Goal: Information Seeking & Learning: Learn about a topic

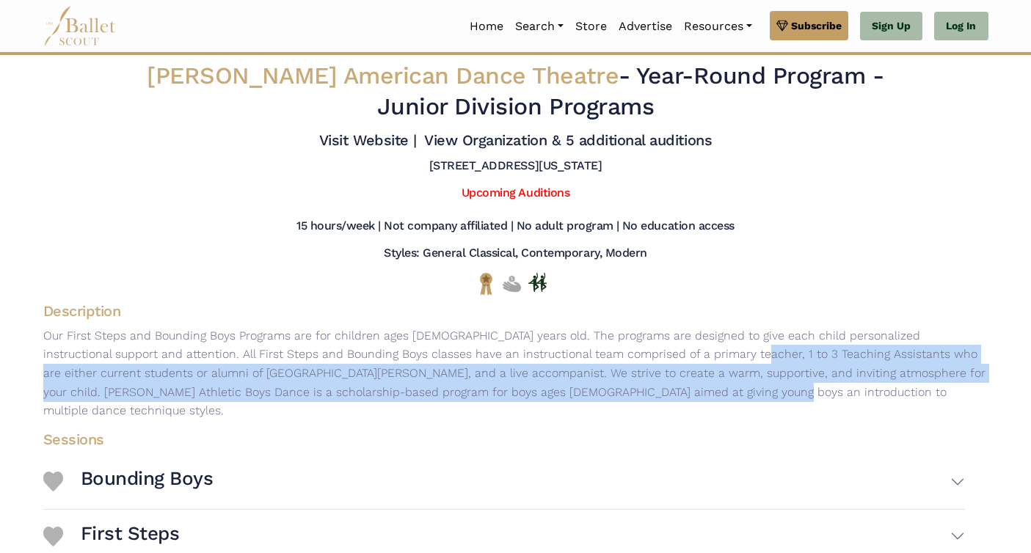
drag, startPoint x: 575, startPoint y: 371, endPoint x: 570, endPoint y: 406, distance: 35.0
click at [570, 406] on p "Our First Steps and Bounding Boys Programs are for children ages [DEMOGRAPHIC_D…" at bounding box center [516, 374] width 969 height 94
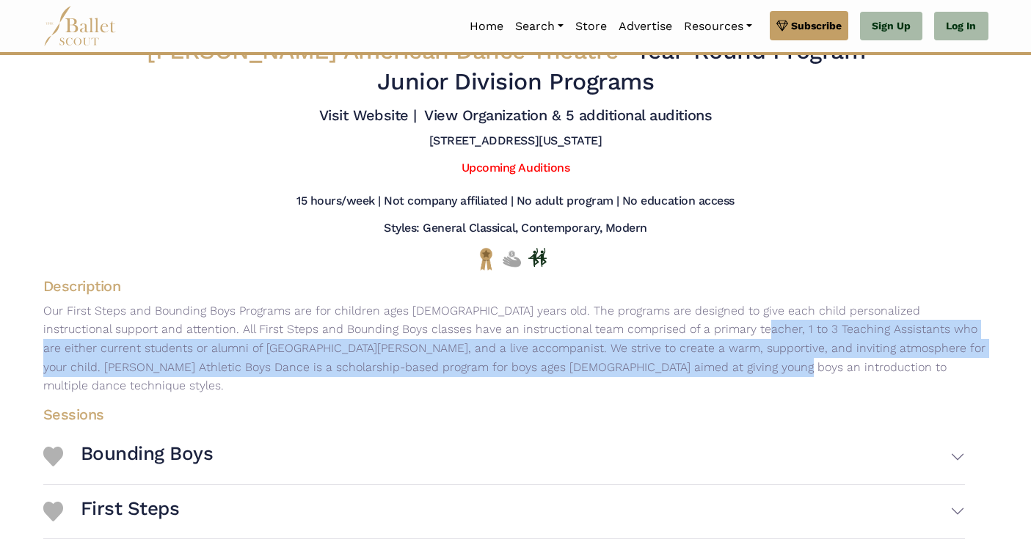
scroll to position [253, 0]
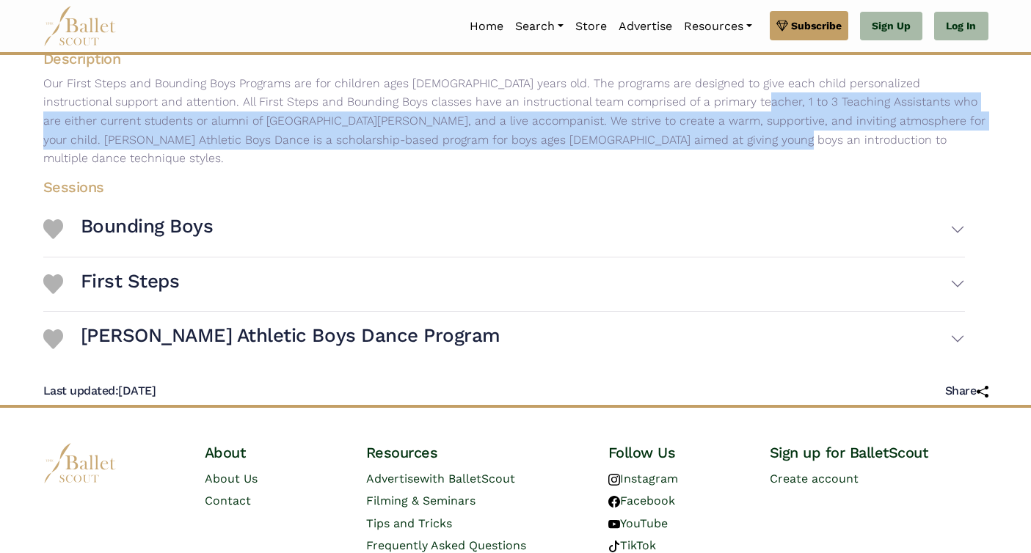
click at [425, 322] on button "[PERSON_NAME] Athletic Boys Dance Program" at bounding box center [523, 339] width 885 height 43
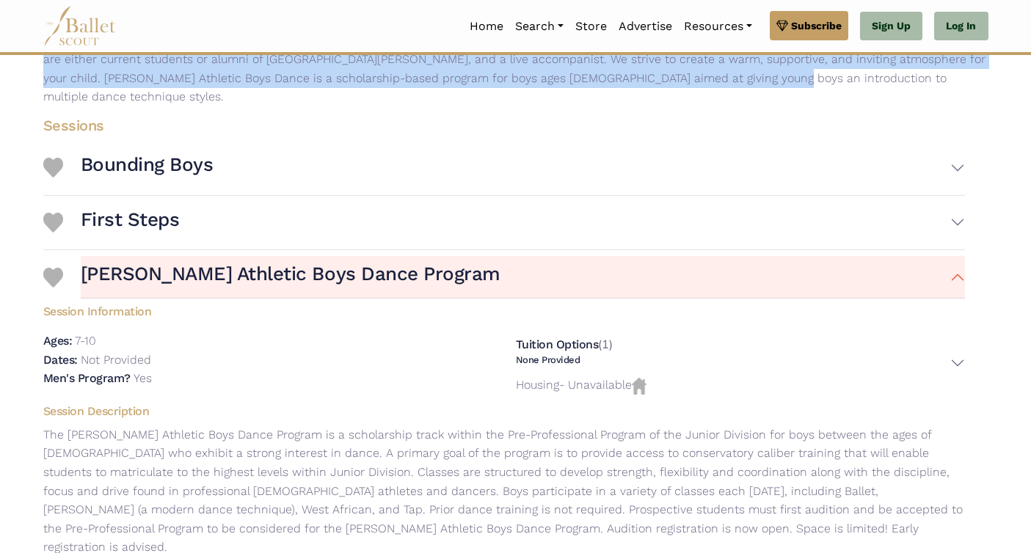
scroll to position [330, 0]
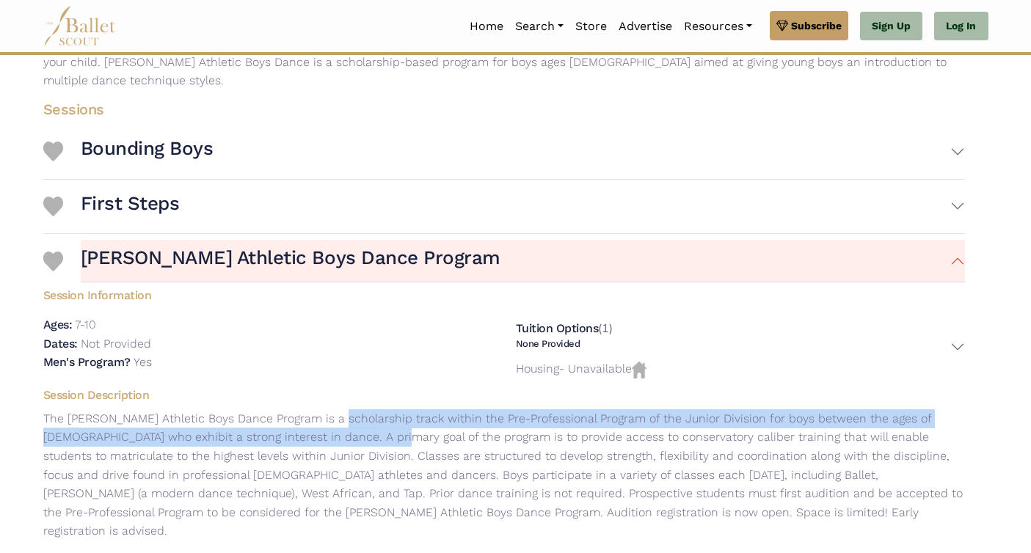
drag, startPoint x: 324, startPoint y: 407, endPoint x: 327, endPoint y: 449, distance: 41.9
click at [327, 448] on p "The [PERSON_NAME] Athletic Boys Dance Program is a scholarship track within the…" at bounding box center [504, 475] width 945 height 131
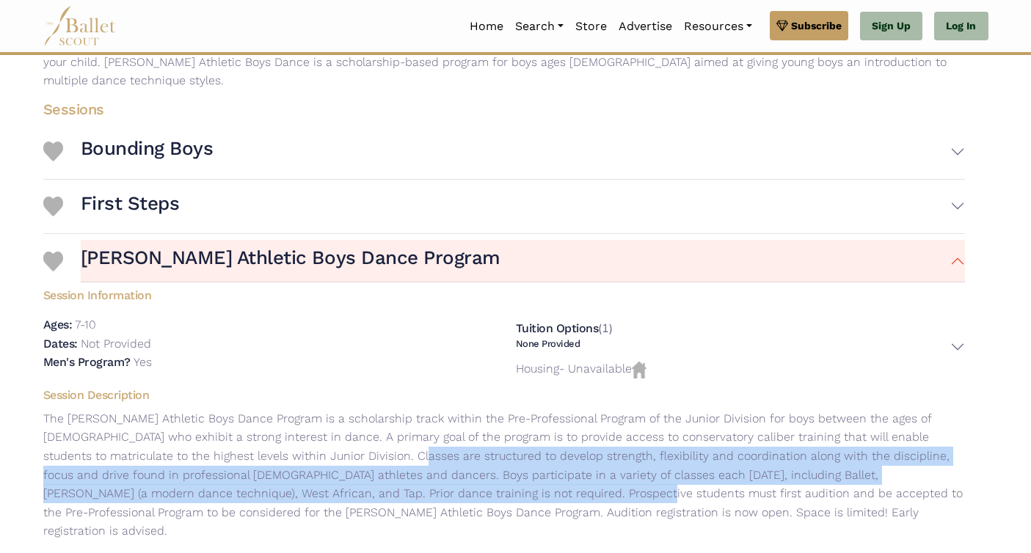
drag, startPoint x: 341, startPoint y: 437, endPoint x: 448, endPoint y: 472, distance: 111.9
click at [448, 472] on p "The [PERSON_NAME] Athletic Boys Dance Program is a scholarship track within the…" at bounding box center [504, 475] width 945 height 131
click at [447, 473] on p "The [PERSON_NAME] Athletic Boys Dance Program is a scholarship track within the…" at bounding box center [504, 475] width 945 height 131
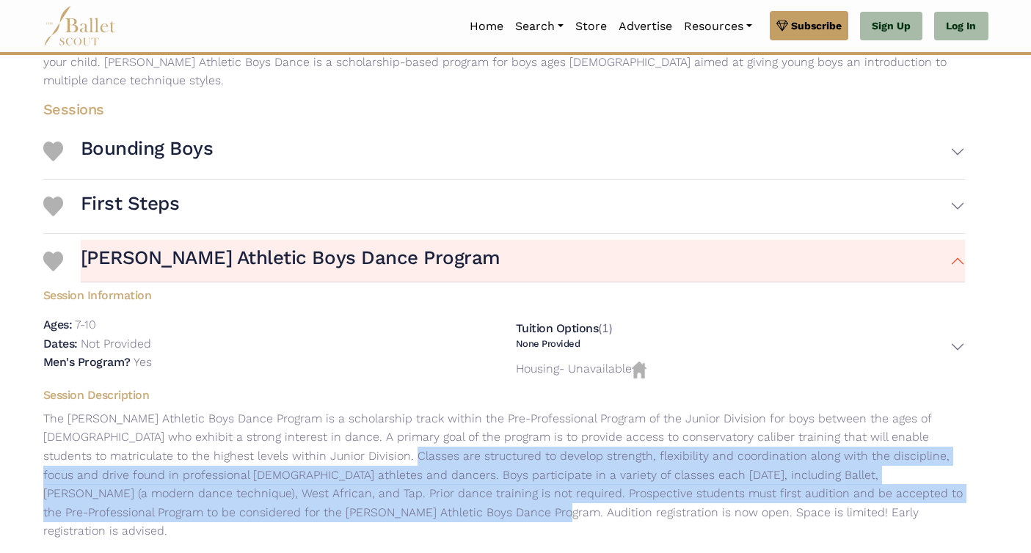
drag, startPoint x: 319, startPoint y: 449, endPoint x: 322, endPoint y: 501, distance: 51.5
click at [322, 501] on p "The [PERSON_NAME] Athletic Boys Dance Program is a scholarship track within the…" at bounding box center [504, 475] width 945 height 131
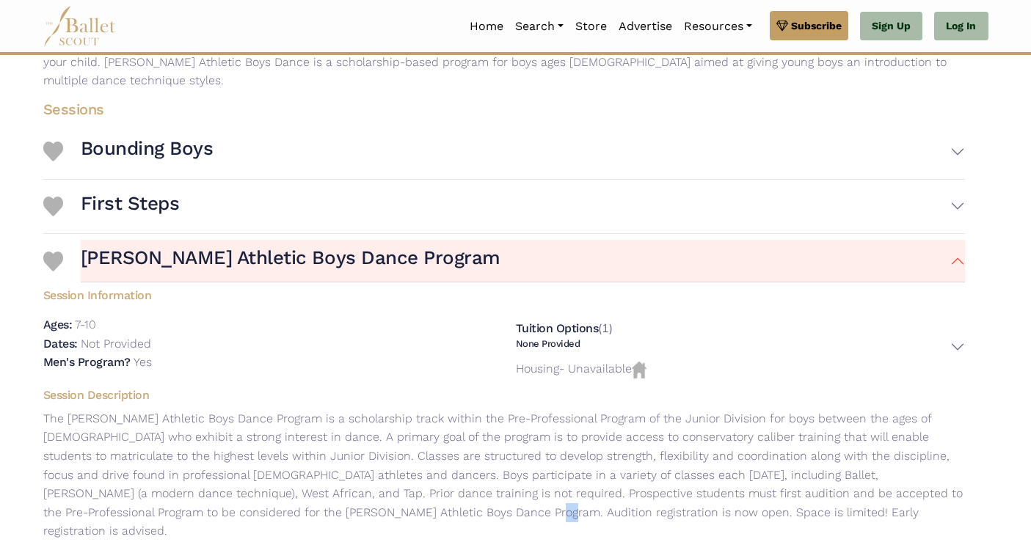
click at [323, 504] on p "The [PERSON_NAME] Athletic Boys Dance Program is a scholarship track within the…" at bounding box center [504, 475] width 945 height 131
click at [325, 492] on p "The [PERSON_NAME] Athletic Boys Dance Program is a scholarship track within the…" at bounding box center [504, 475] width 945 height 131
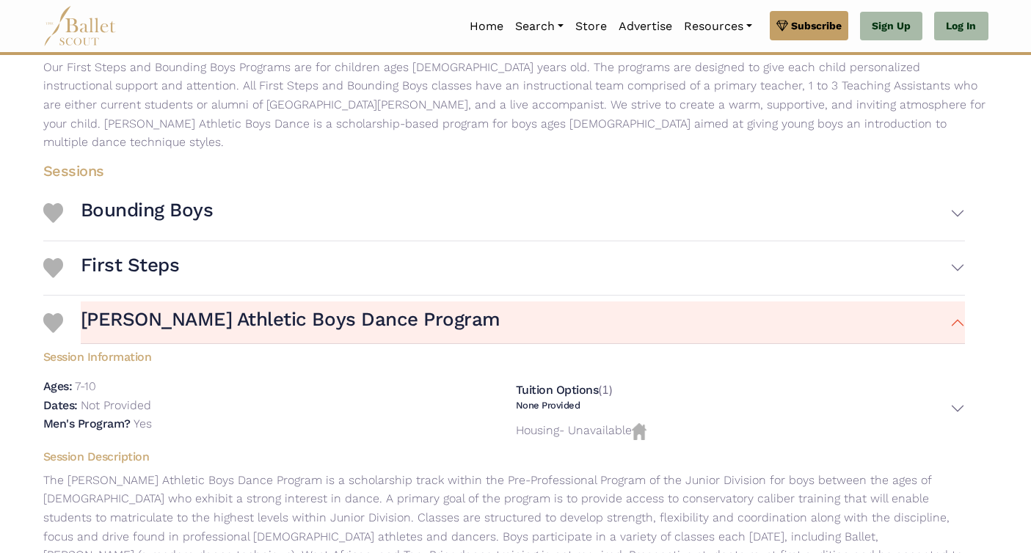
scroll to position [0, 0]
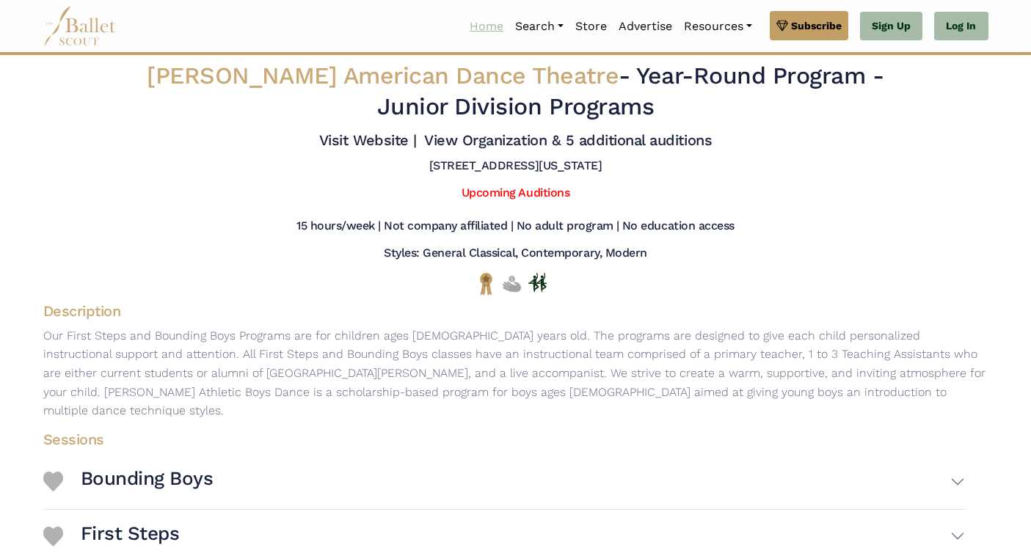
click at [482, 14] on link "Home" at bounding box center [487, 26] width 46 height 31
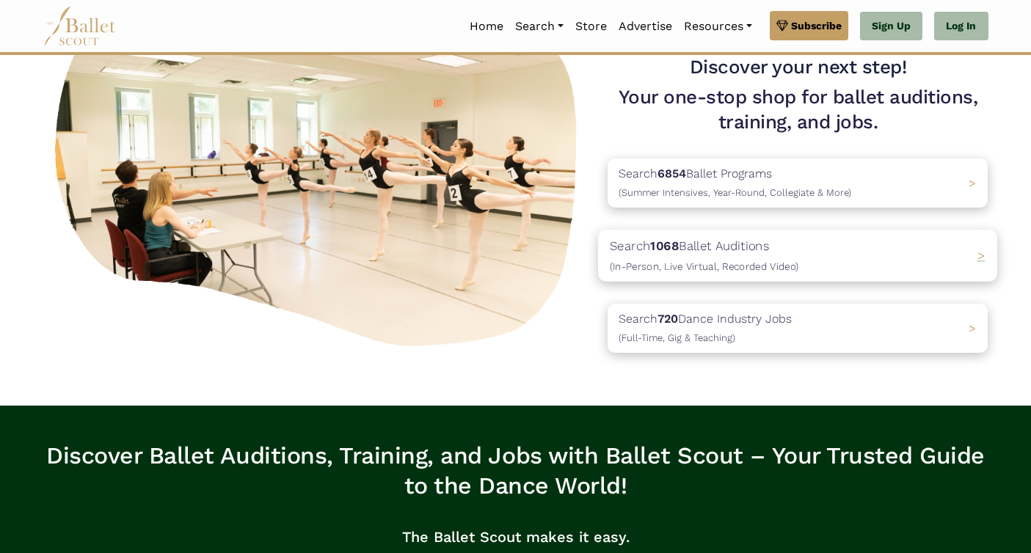
scroll to position [67, 0]
